Goal: Task Accomplishment & Management: Use online tool/utility

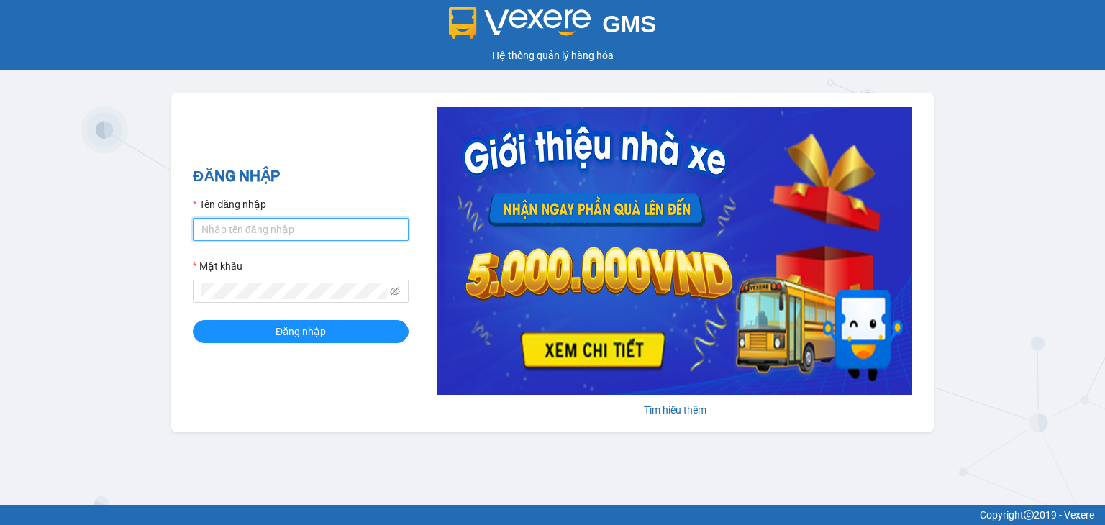
click at [249, 227] on input "Tên đăng nhập" at bounding box center [301, 229] width 216 height 23
type input "A"
type input "aphong.thanhphongdn"
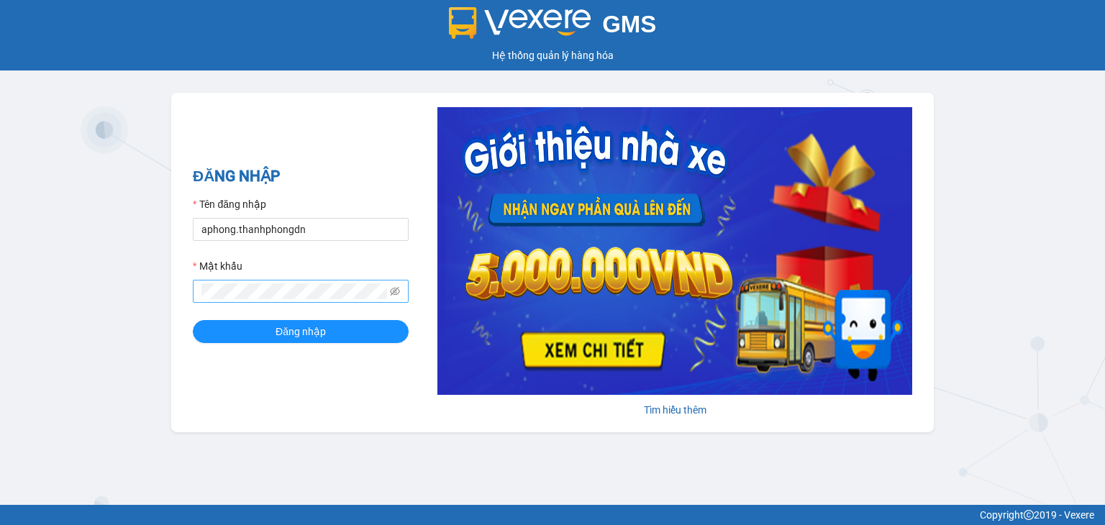
click at [400, 288] on span at bounding box center [301, 291] width 216 height 23
click at [397, 289] on icon "eye-invisible" at bounding box center [395, 291] width 10 height 10
click at [239, 331] on button "Đăng nhập" at bounding box center [301, 331] width 216 height 23
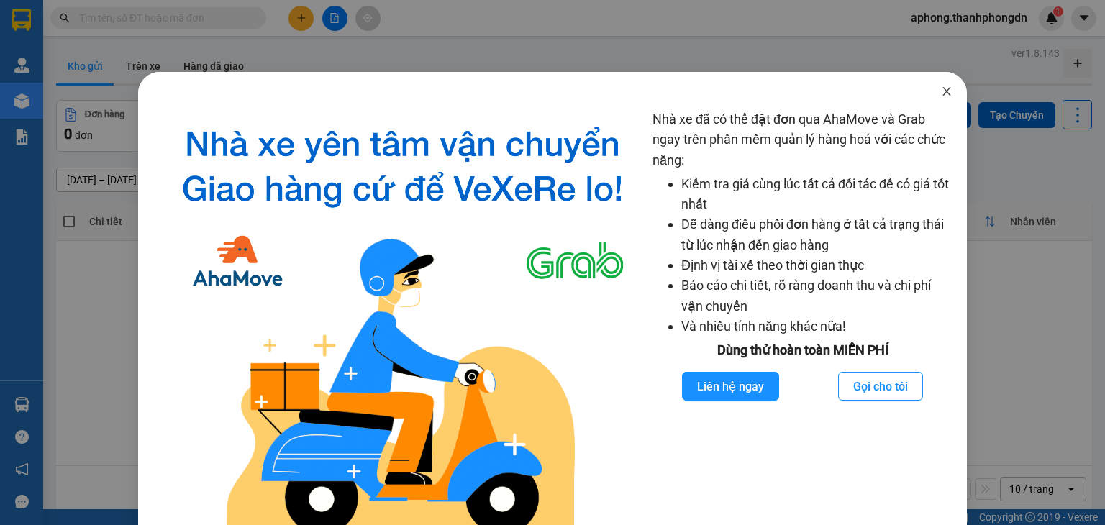
click at [942, 93] on icon "close" at bounding box center [946, 91] width 8 height 9
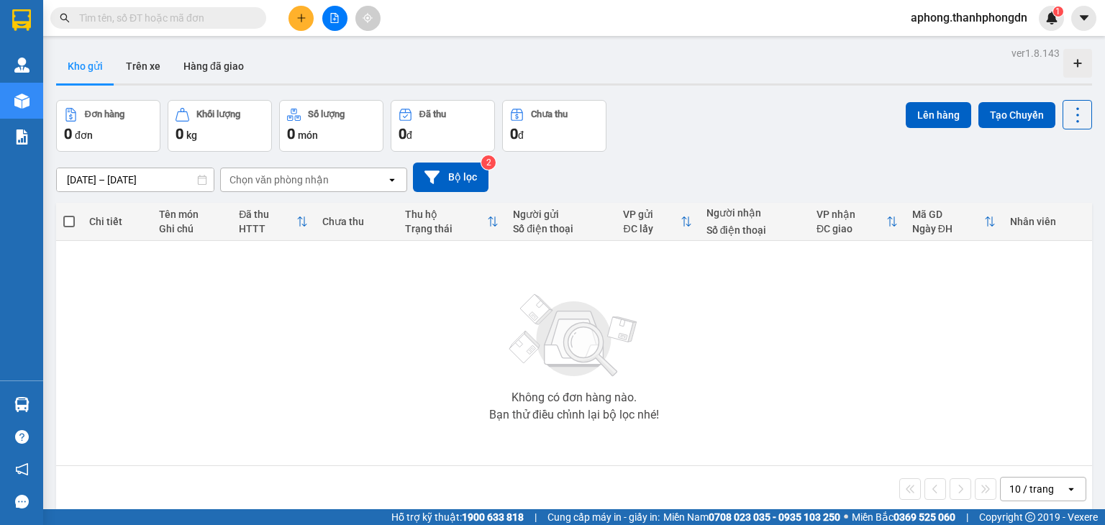
click at [372, 70] on div "Kho gửi Trên xe Hàng đã giao" at bounding box center [574, 68] width 1036 height 38
click at [140, 70] on button "Trên xe" at bounding box center [143, 66] width 58 height 35
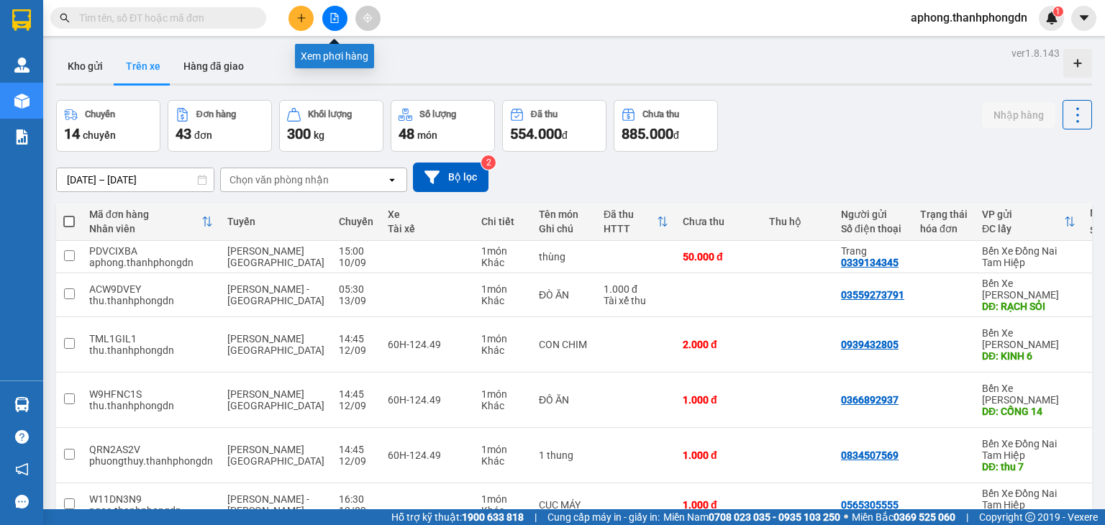
click at [333, 23] on button at bounding box center [334, 18] width 25 height 25
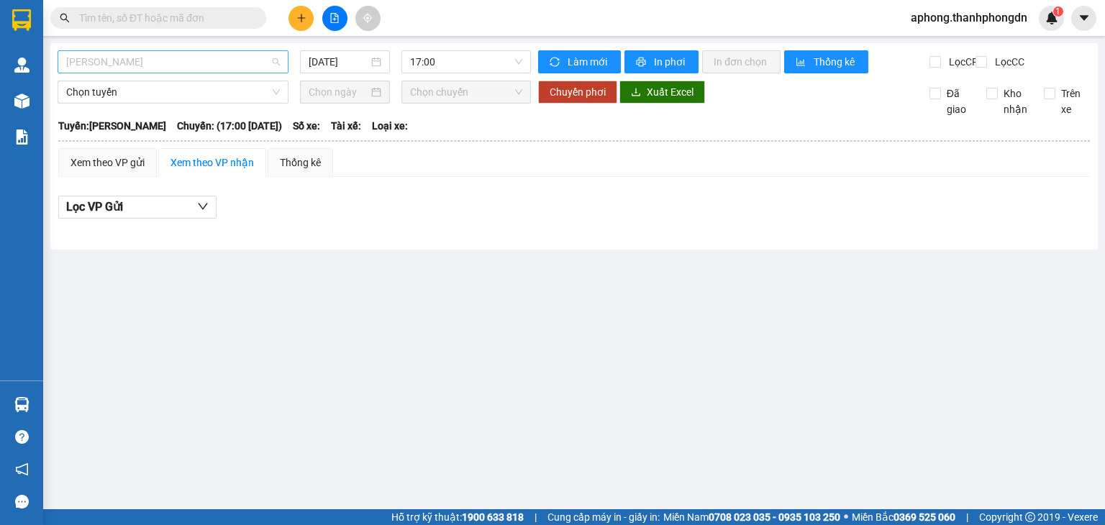
click at [181, 68] on span "Hà Tiên - Vũng Tàu" at bounding box center [173, 62] width 214 height 22
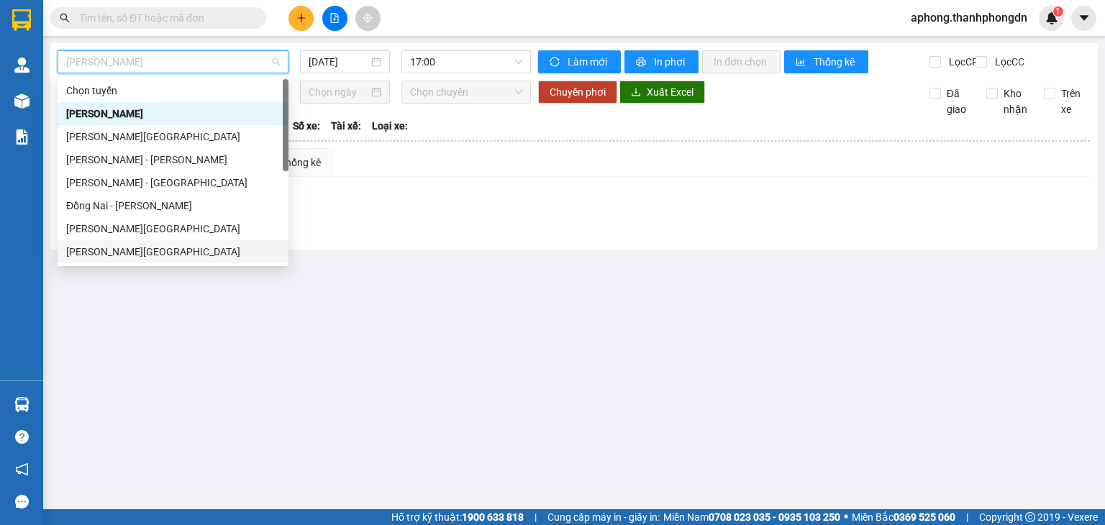
click at [119, 254] on div "[PERSON_NAME][GEOGRAPHIC_DATA]" at bounding box center [173, 252] width 214 height 16
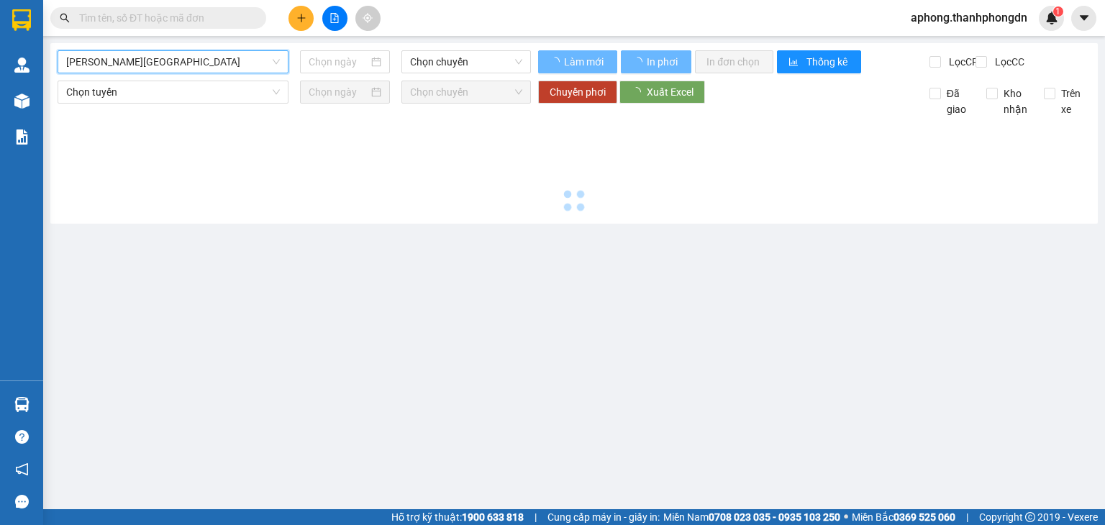
type input "12/09/2025"
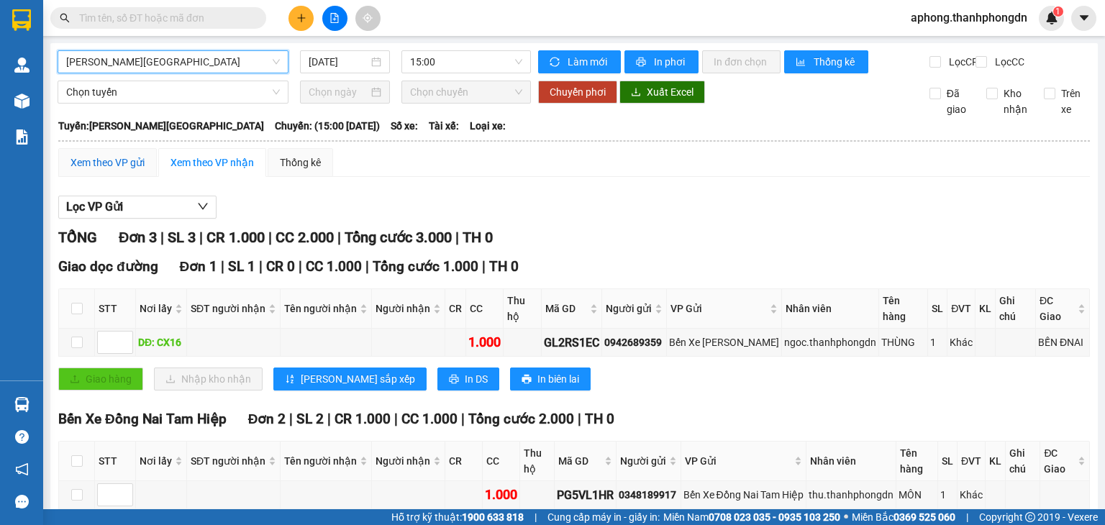
click at [126, 170] on div "Xem theo VP gửi" at bounding box center [107, 163] width 74 height 16
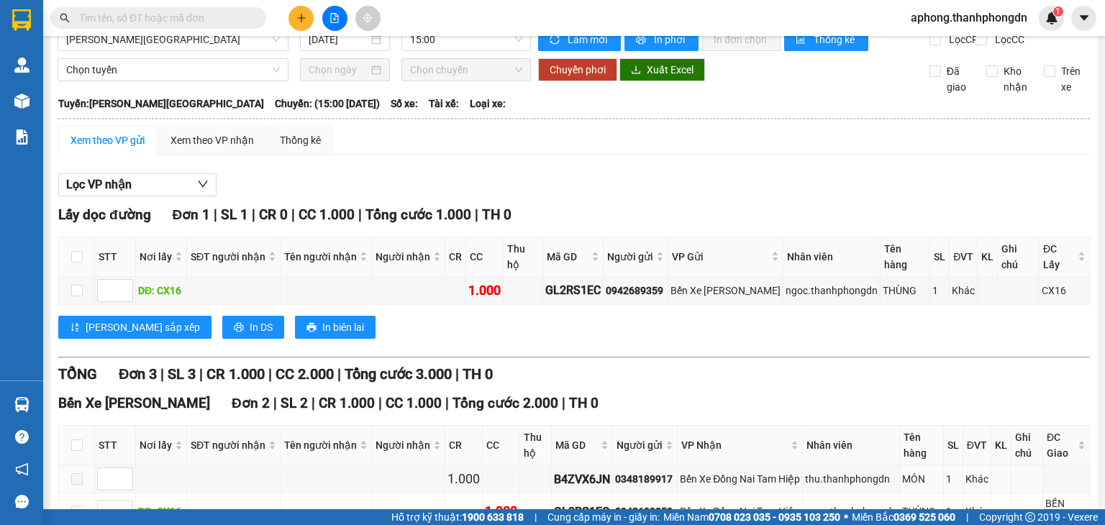
scroll to position [22, 0]
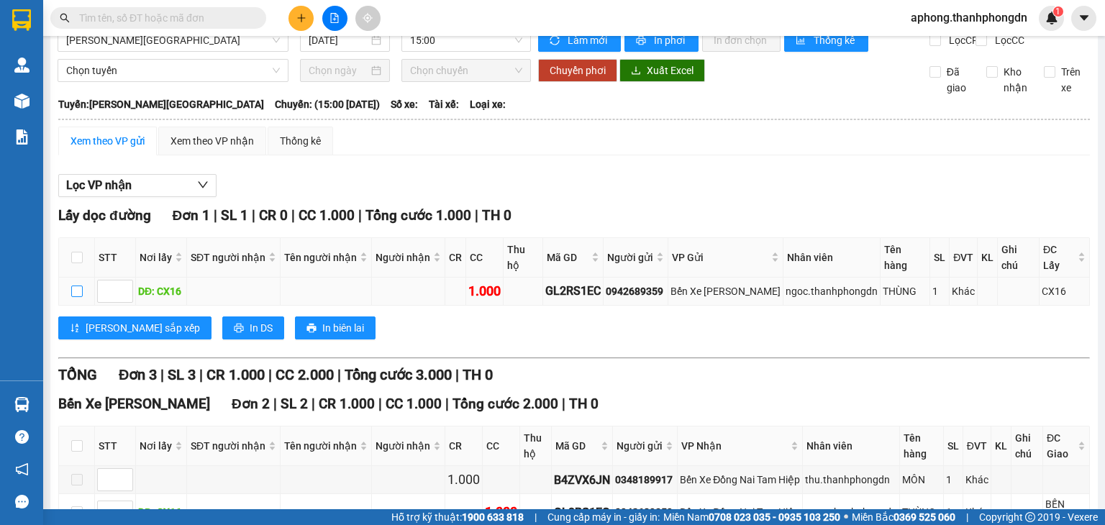
click at [76, 286] on input "checkbox" at bounding box center [77, 292] width 12 height 12
checkbox input "true"
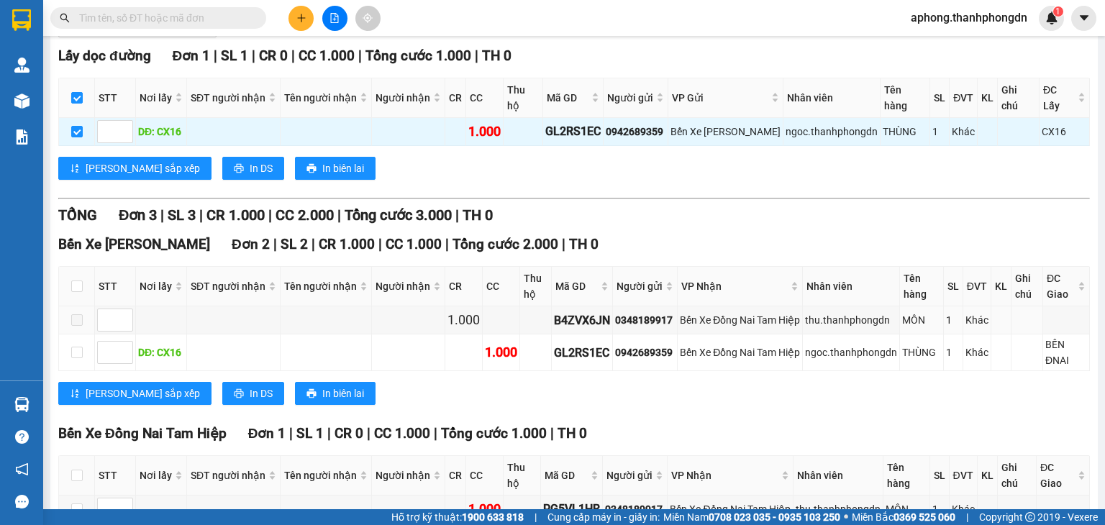
scroll to position [262, 0]
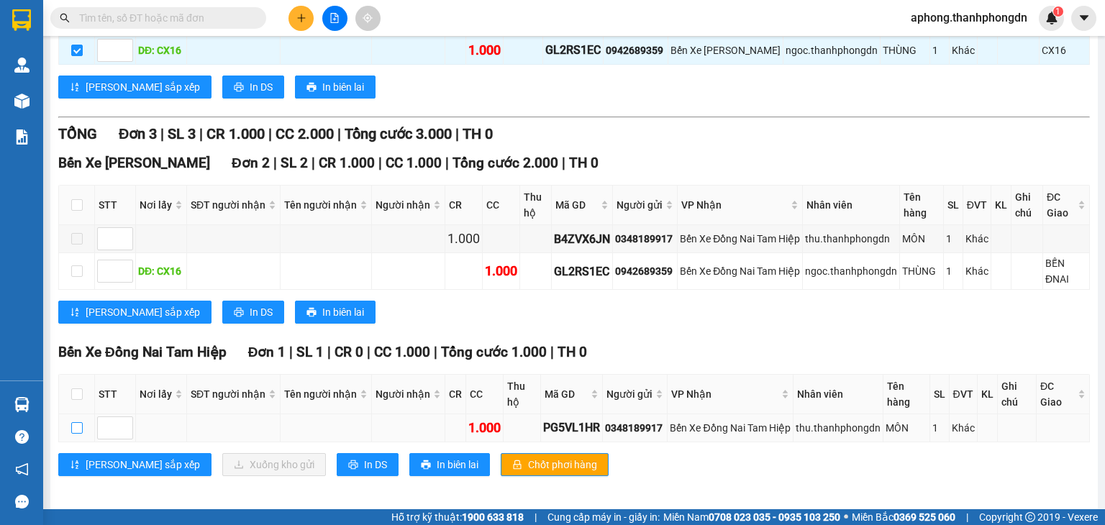
click at [75, 423] on input "checkbox" at bounding box center [77, 428] width 12 height 12
checkbox input "true"
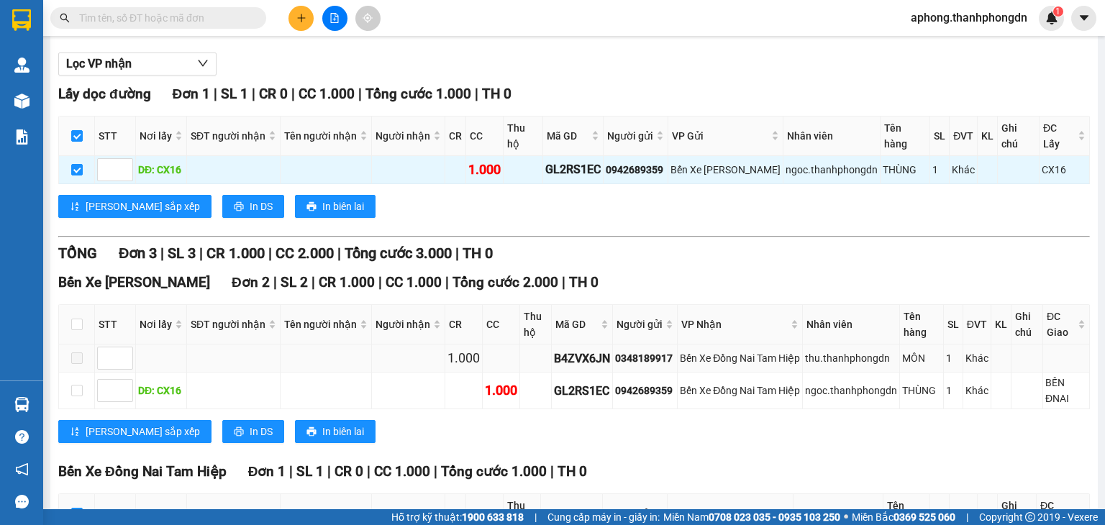
scroll to position [0, 0]
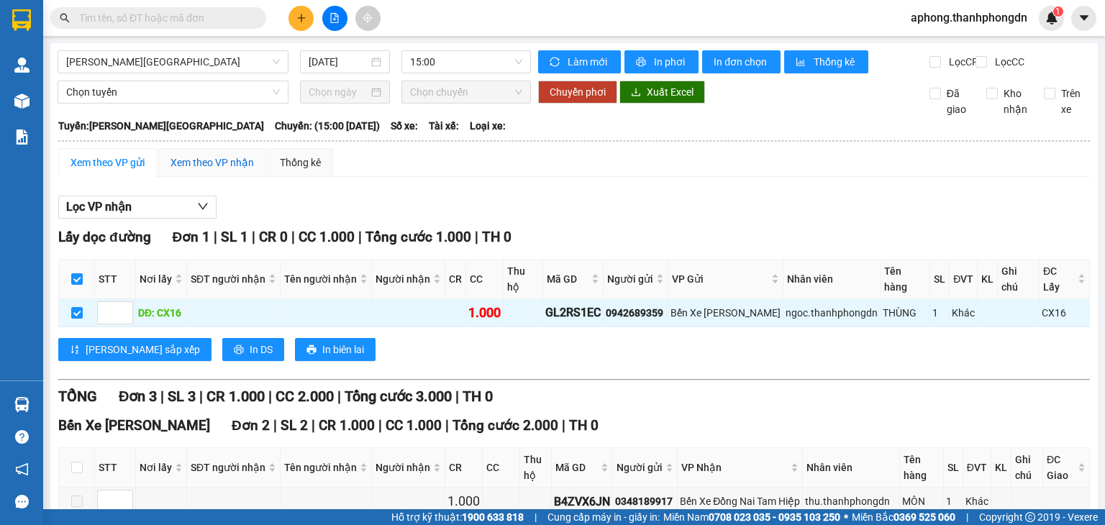
click at [210, 170] on div "Xem theo VP nhận" at bounding box center [211, 163] width 83 height 16
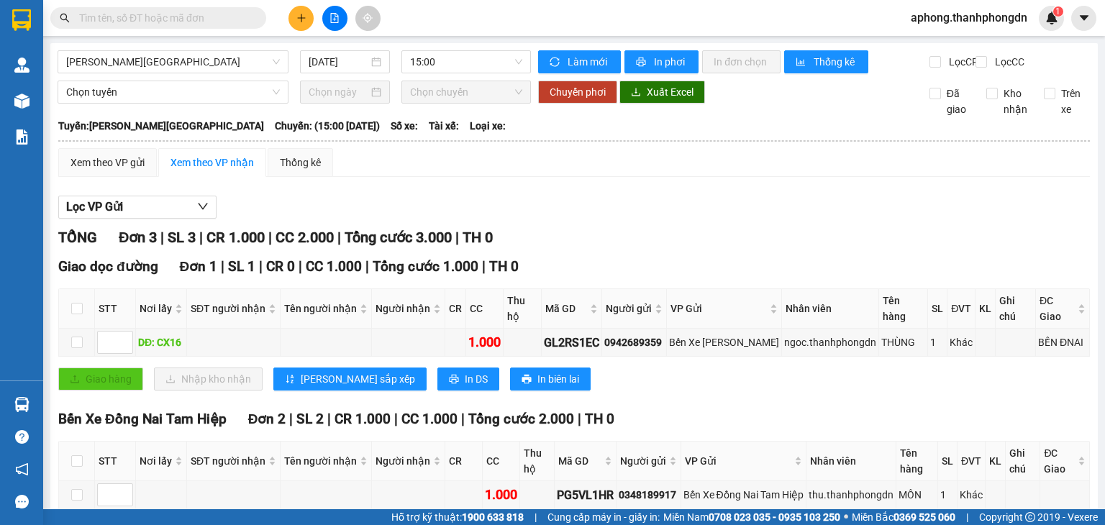
scroll to position [96, 0]
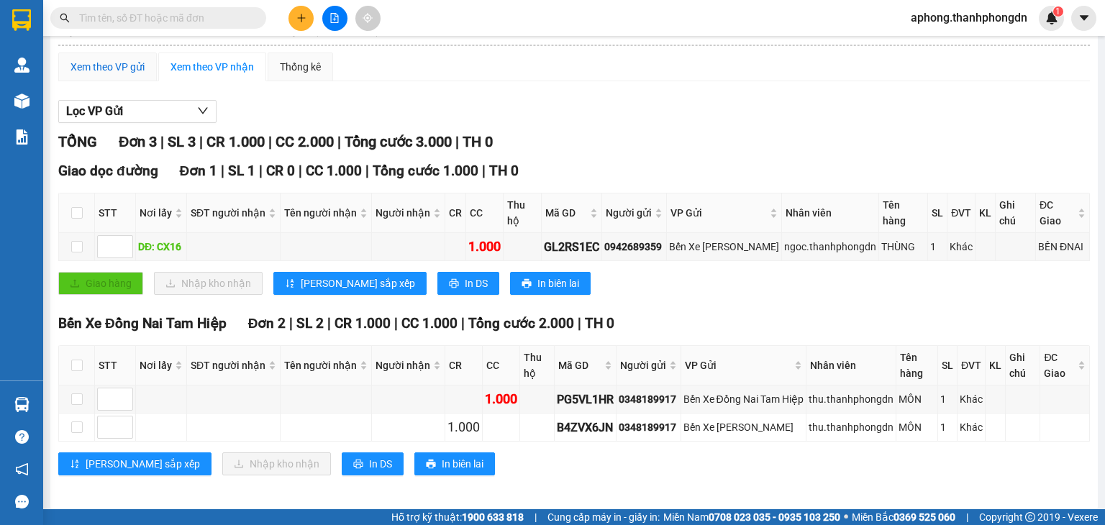
click at [101, 75] on div "Xem theo VP gửi" at bounding box center [107, 67] width 74 height 16
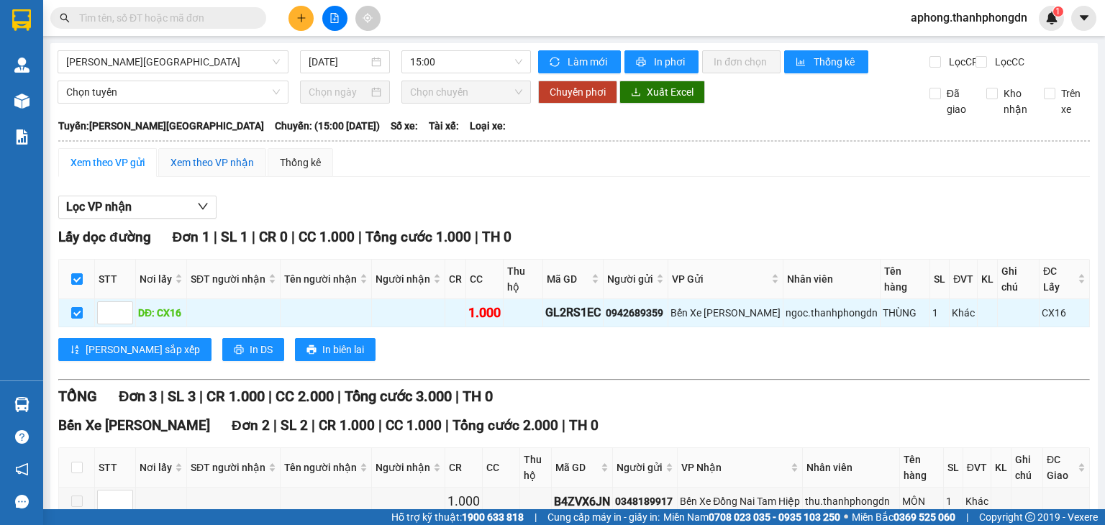
click at [222, 170] on div "Xem theo VP nhận" at bounding box center [211, 163] width 83 height 16
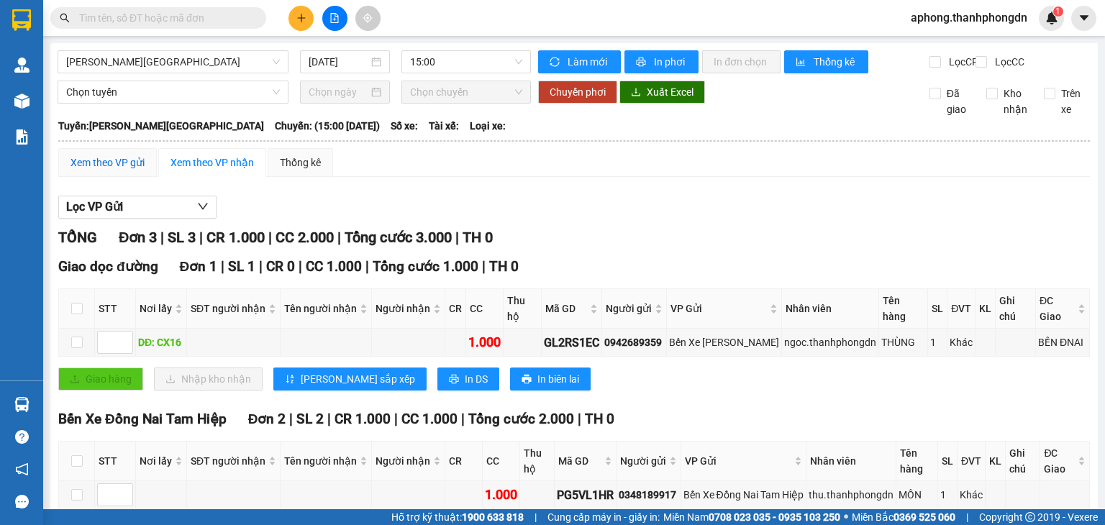
click at [118, 170] on div "Xem theo VP gửi" at bounding box center [107, 163] width 74 height 16
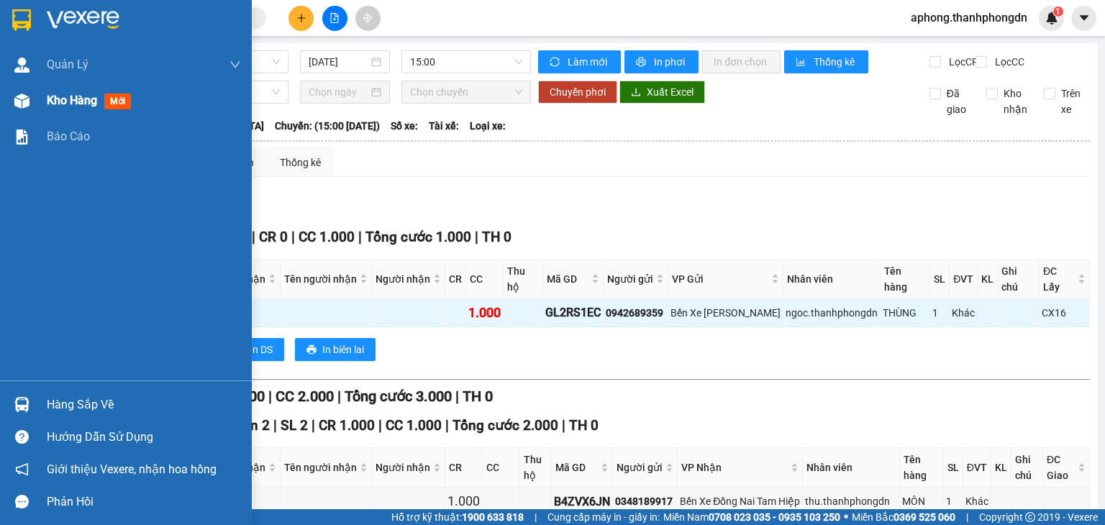
click at [75, 103] on span "Kho hàng" at bounding box center [72, 100] width 50 height 14
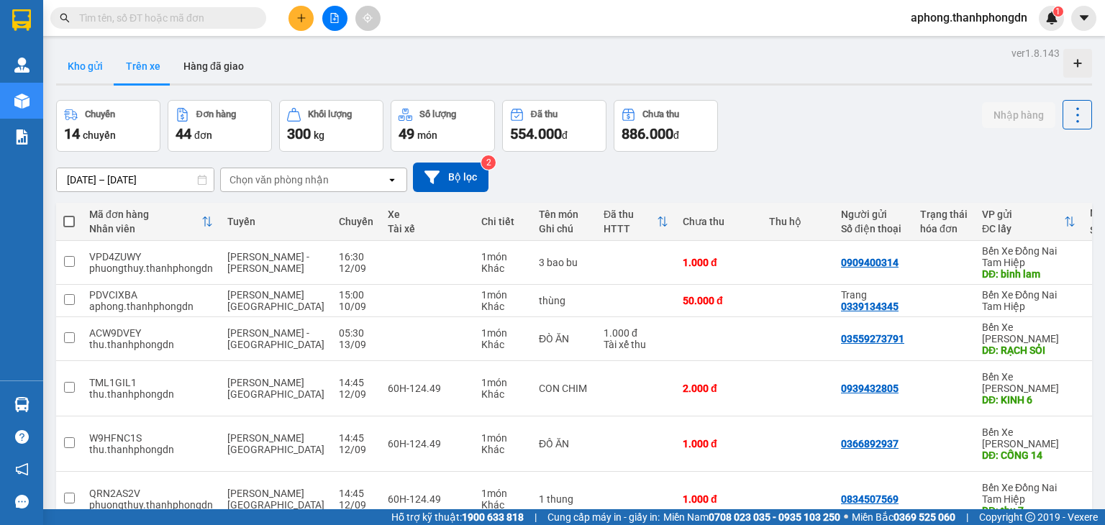
click at [81, 64] on button "Kho gửi" at bounding box center [85, 66] width 58 height 35
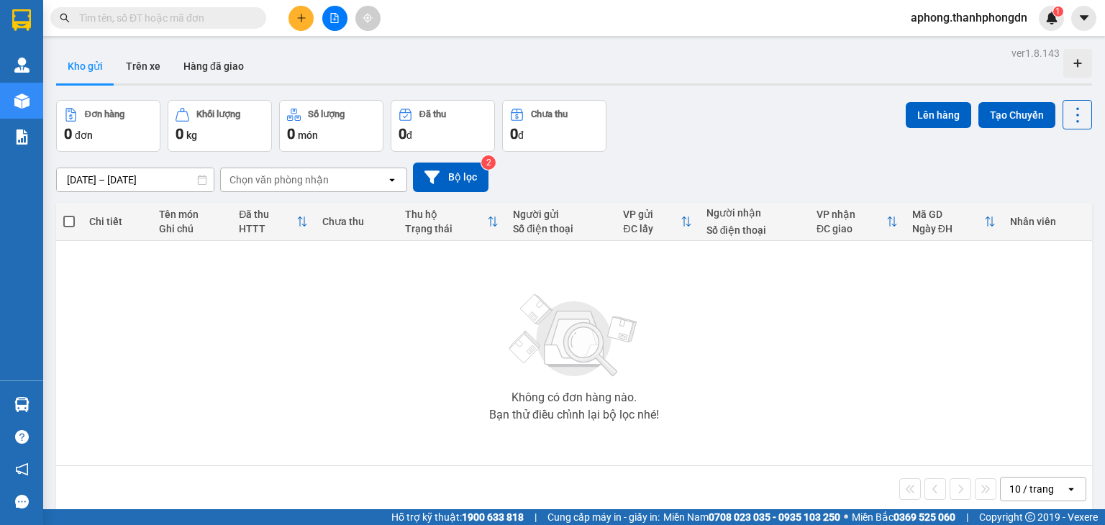
click at [119, 25] on input "text" at bounding box center [164, 18] width 170 height 16
click at [332, 20] on icon "file-add" at bounding box center [334, 18] width 10 height 10
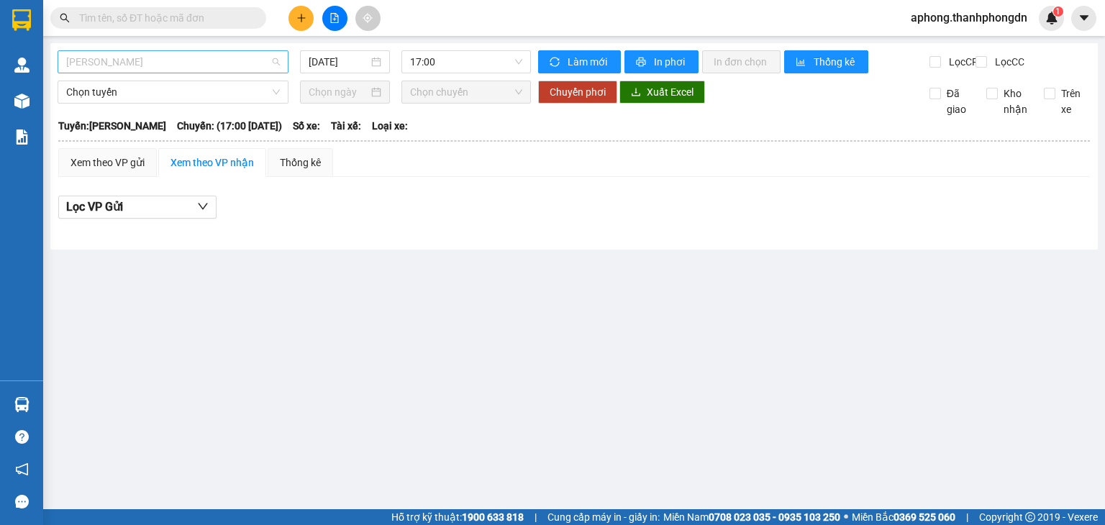
click at [210, 65] on span "Hà Tiên - Vũng Tàu" at bounding box center [173, 62] width 214 height 22
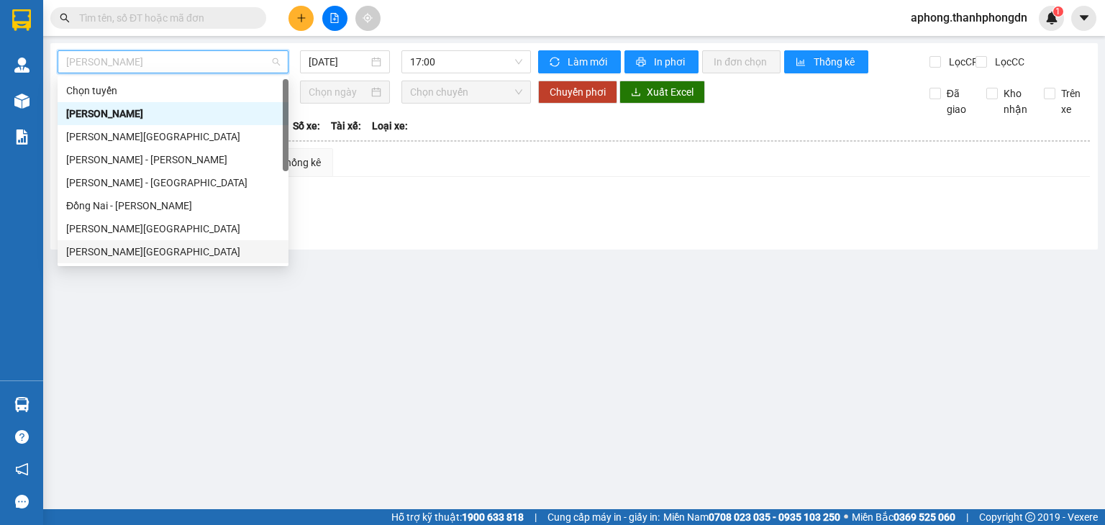
click at [111, 252] on div "[PERSON_NAME][GEOGRAPHIC_DATA]" at bounding box center [173, 252] width 214 height 16
type input "12/09/2025"
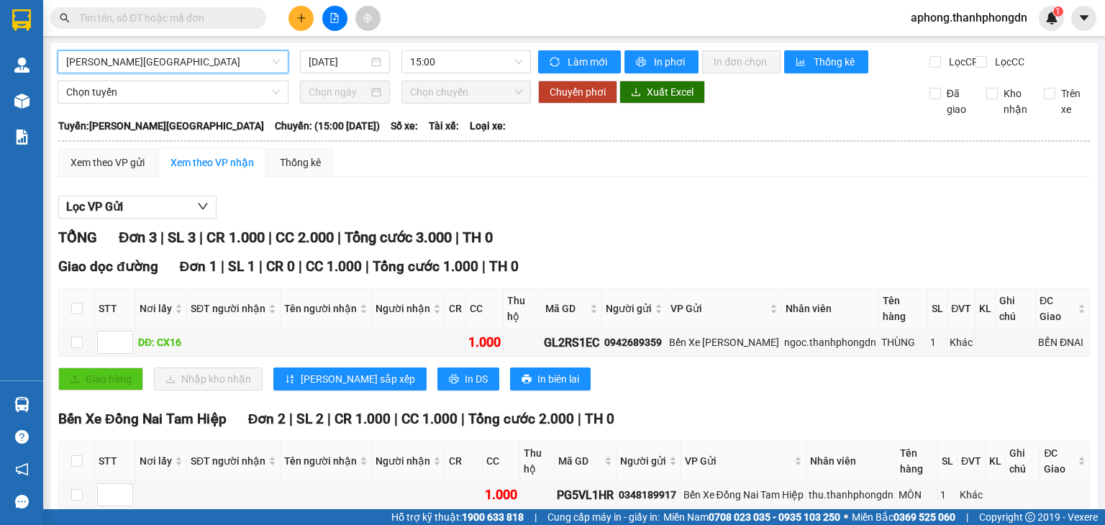
scroll to position [96, 0]
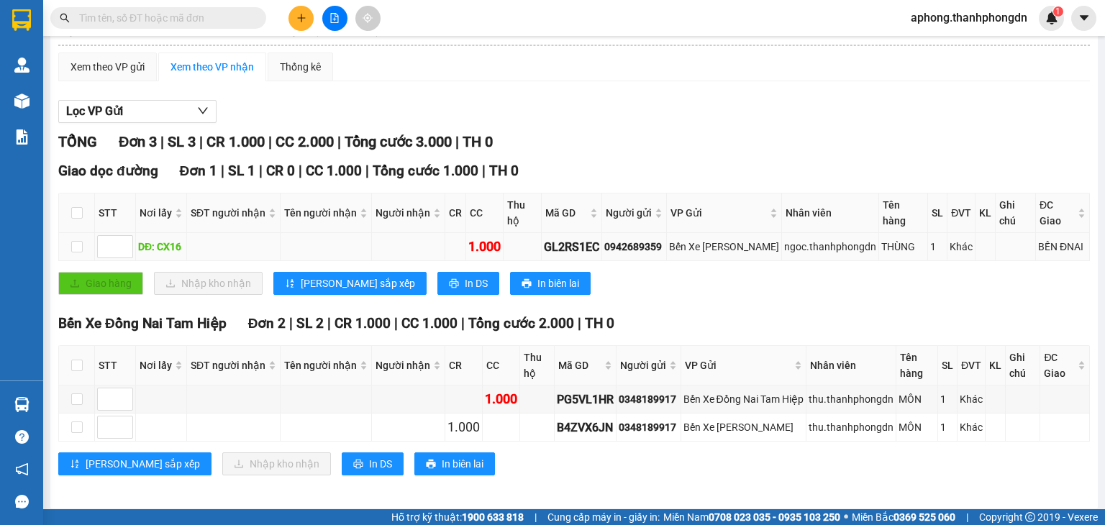
click at [653, 242] on div "0942689359" at bounding box center [634, 247] width 60 height 16
copy div "0942689359"
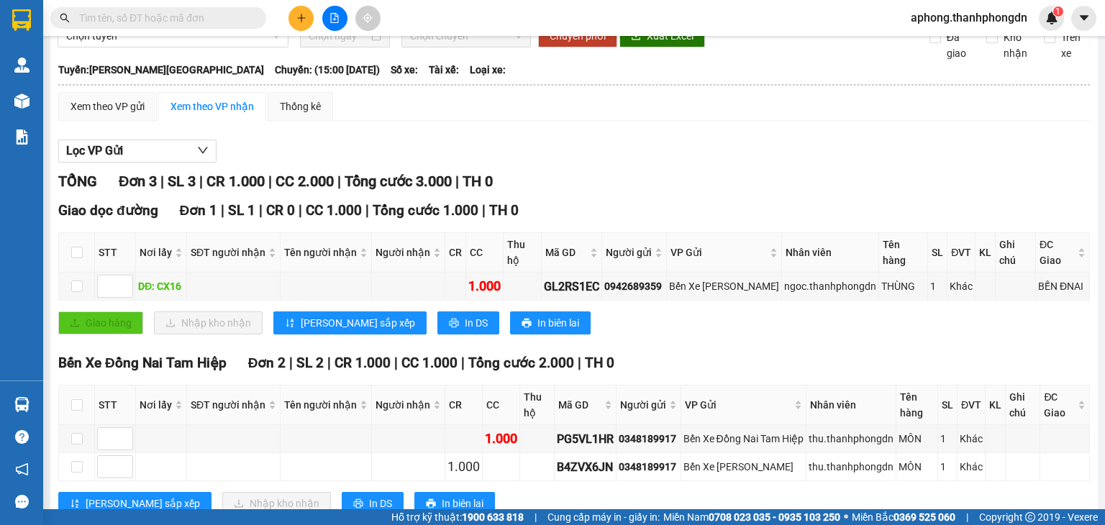
scroll to position [55, 0]
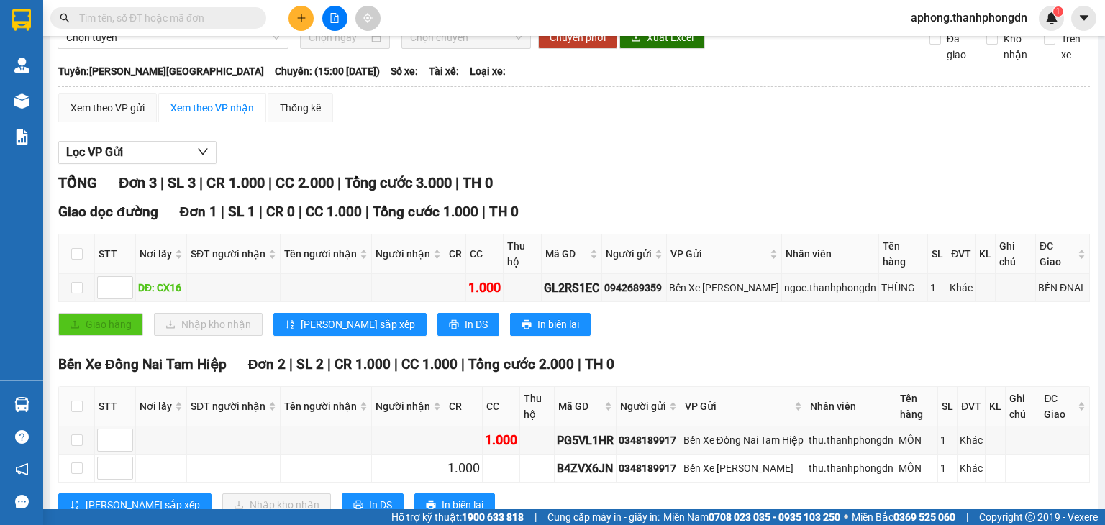
click at [127, 24] on input "text" at bounding box center [164, 18] width 170 height 16
paste input "0942689359"
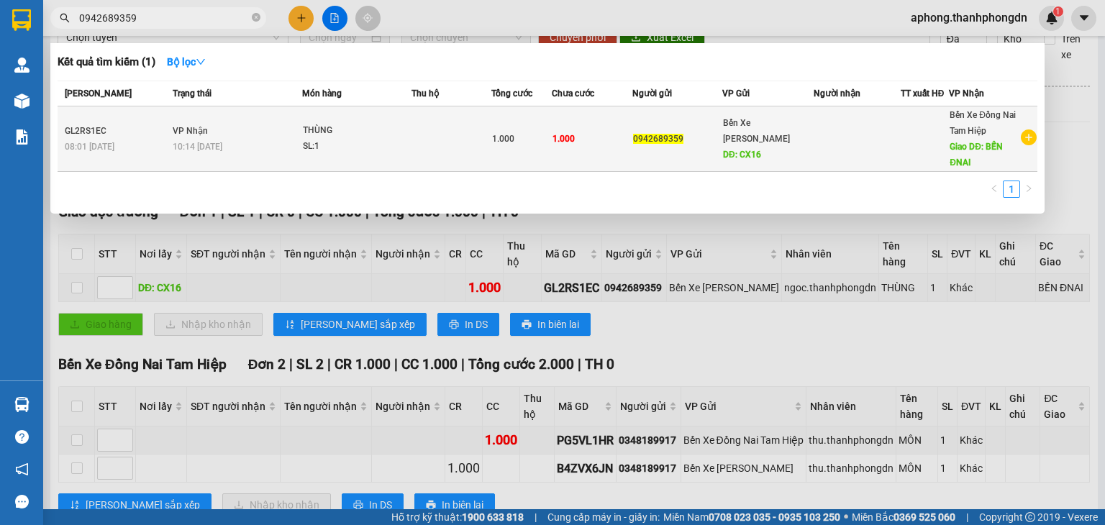
type input "0942689359"
click at [143, 157] on td "GL2RS1EC 08:01 - 12/09" at bounding box center [113, 138] width 111 height 65
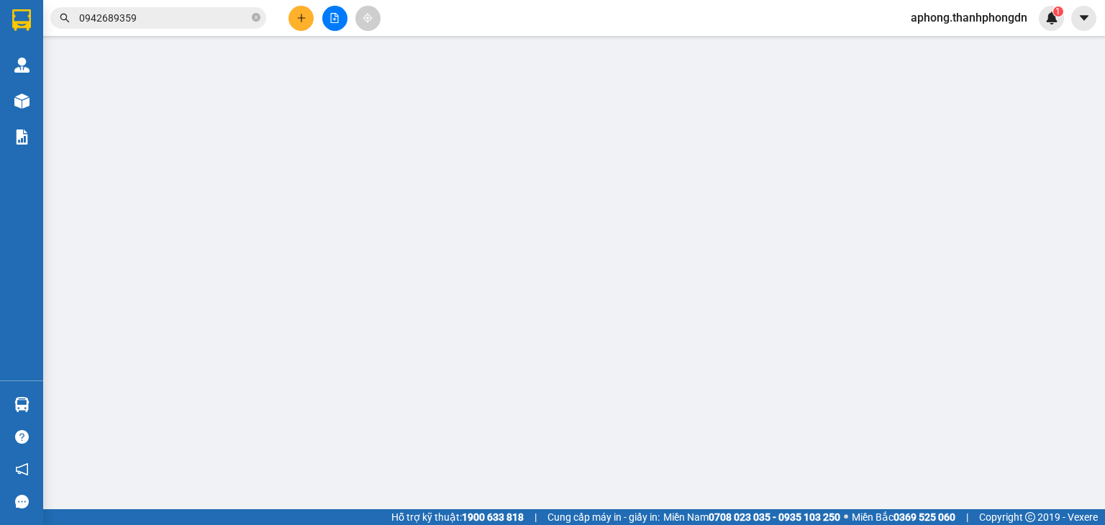
type input "0942689359"
type input "CX16"
type input "BẾN ĐNAI"
type input "1.000"
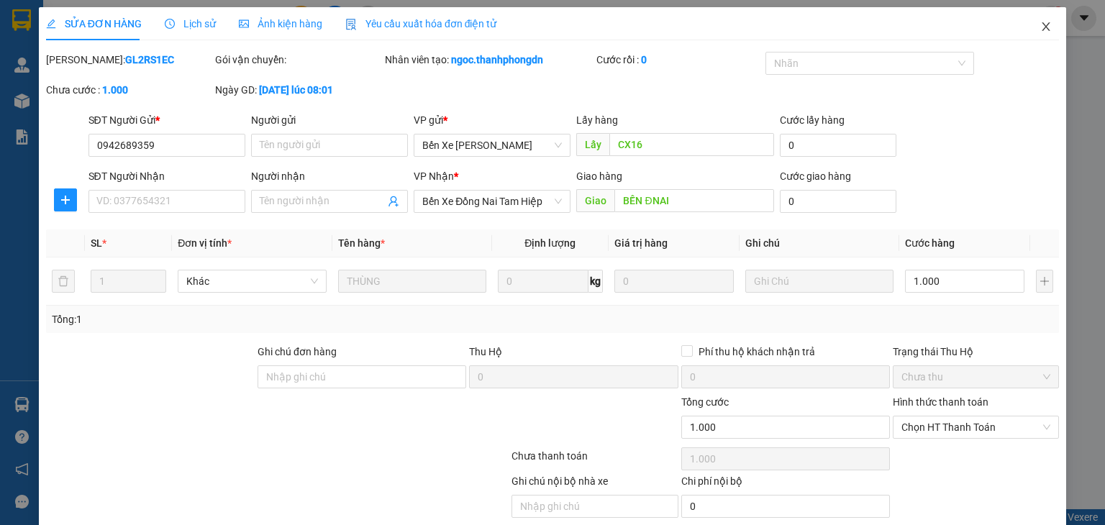
click at [1040, 25] on icon "close" at bounding box center [1046, 27] width 12 height 12
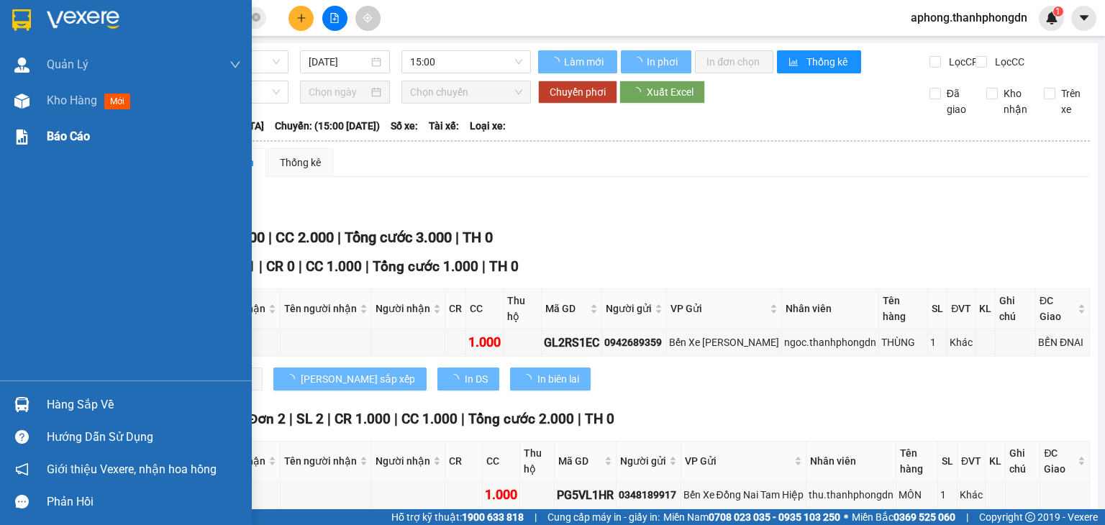
click at [37, 138] on div "Báo cáo" at bounding box center [126, 137] width 252 height 36
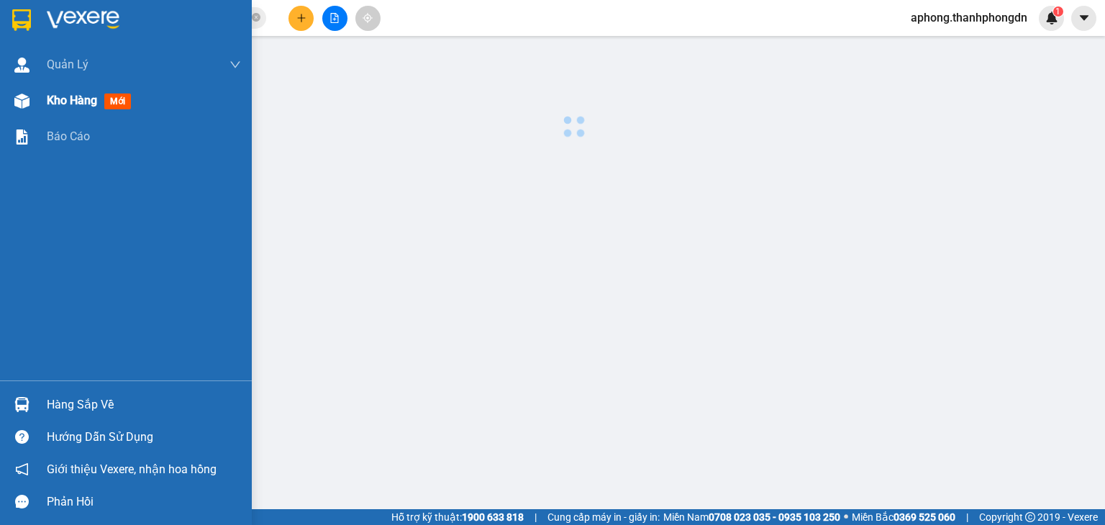
click at [55, 104] on span "Kho hàng" at bounding box center [72, 100] width 50 height 14
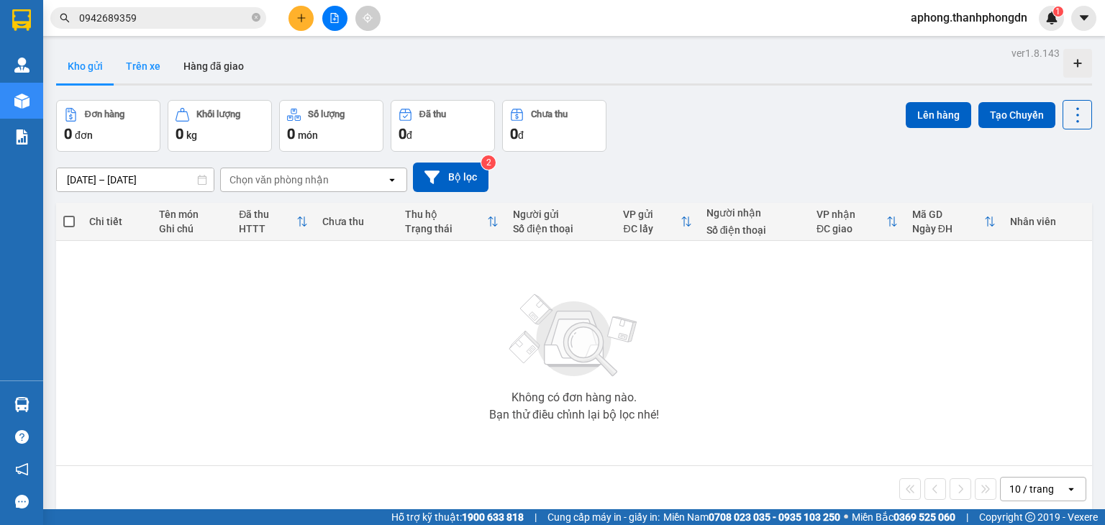
drag, startPoint x: 381, startPoint y: 76, endPoint x: 147, endPoint y: 60, distance: 235.0
click at [380, 76] on div "Kho gửi Trên xe Hàng đã giao" at bounding box center [574, 68] width 1036 height 38
click at [1082, 21] on icon "caret-down" at bounding box center [1083, 18] width 13 height 13
click at [800, 89] on div "ver 1.8.143 Kho gửi Trên xe Hàng đã giao Đơn hàng 0 đơn Khối lượng 0 kg Số lượn…" at bounding box center [573, 305] width 1047 height 525
click at [144, 73] on button "Trên xe" at bounding box center [143, 66] width 58 height 35
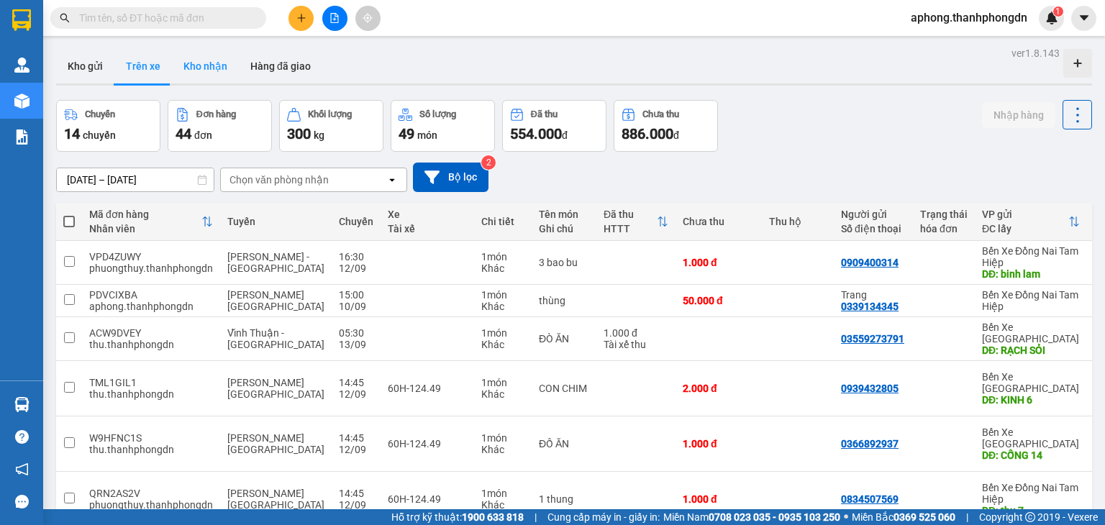
click at [209, 70] on button "Kho nhận" at bounding box center [205, 66] width 67 height 35
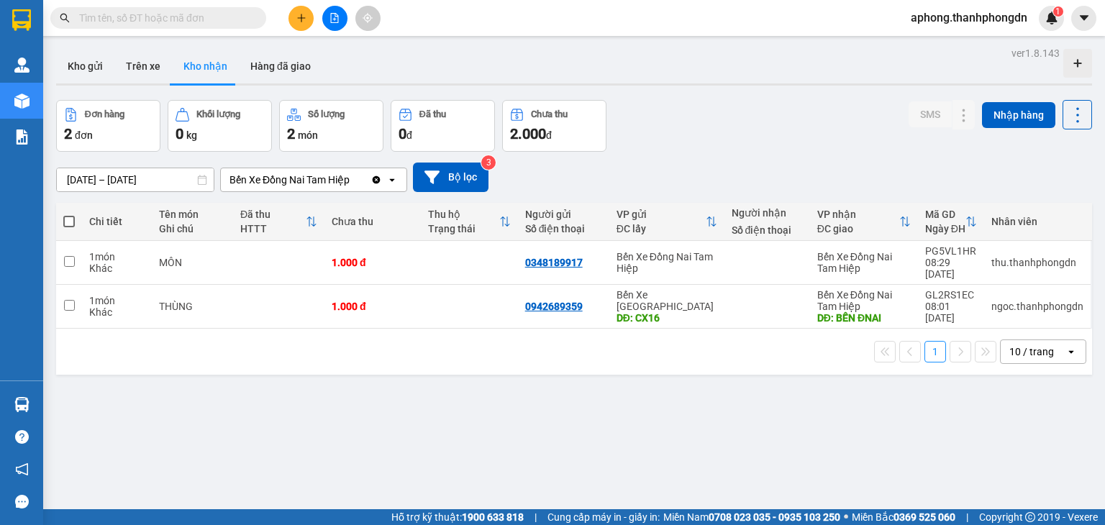
click at [492, 69] on div "Kho gửi Trên xe Kho nhận Hàng đã giao" at bounding box center [574, 68] width 1036 height 38
